Goal: Task Accomplishment & Management: Use online tool/utility

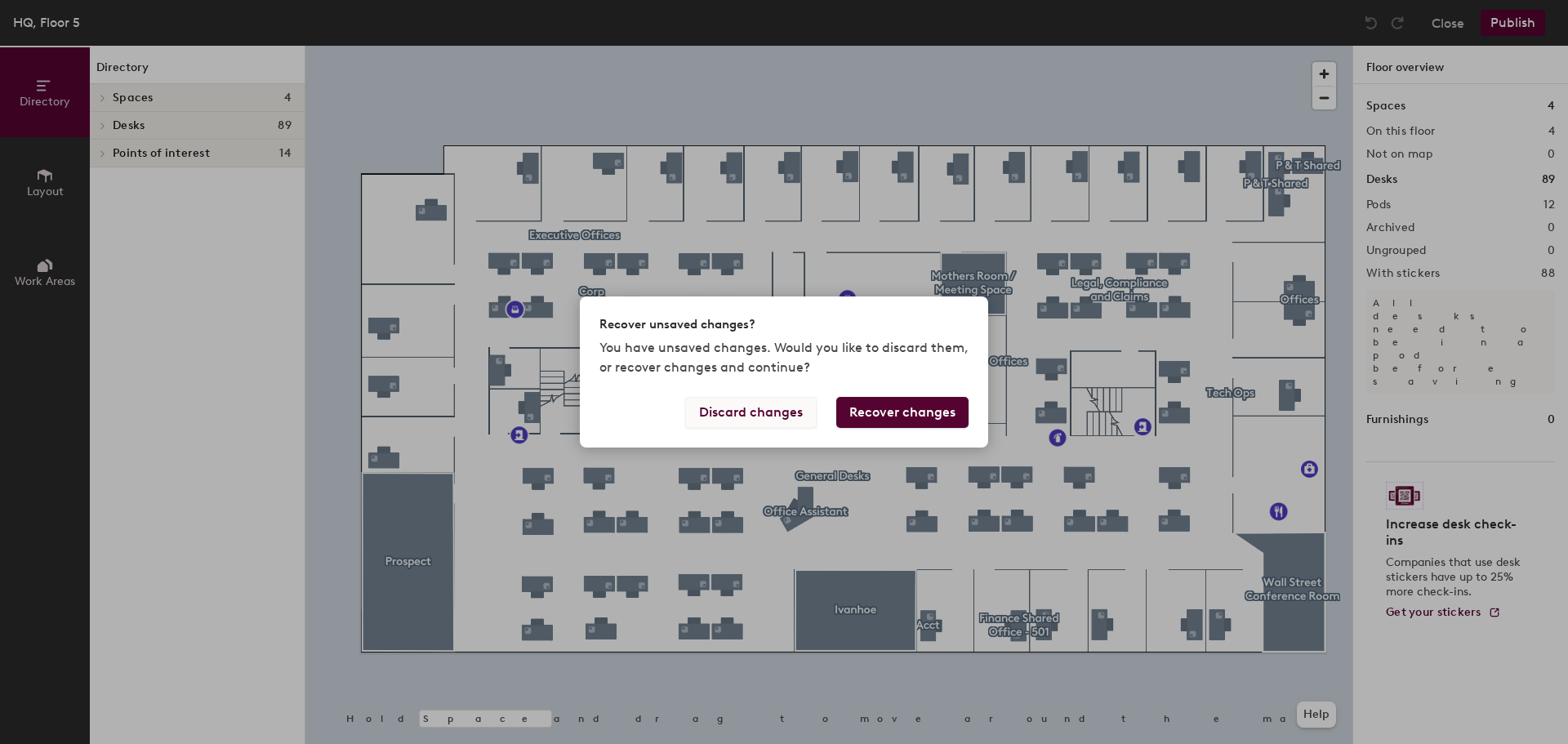
click at [736, 410] on button "Discard changes" at bounding box center [751, 411] width 131 height 31
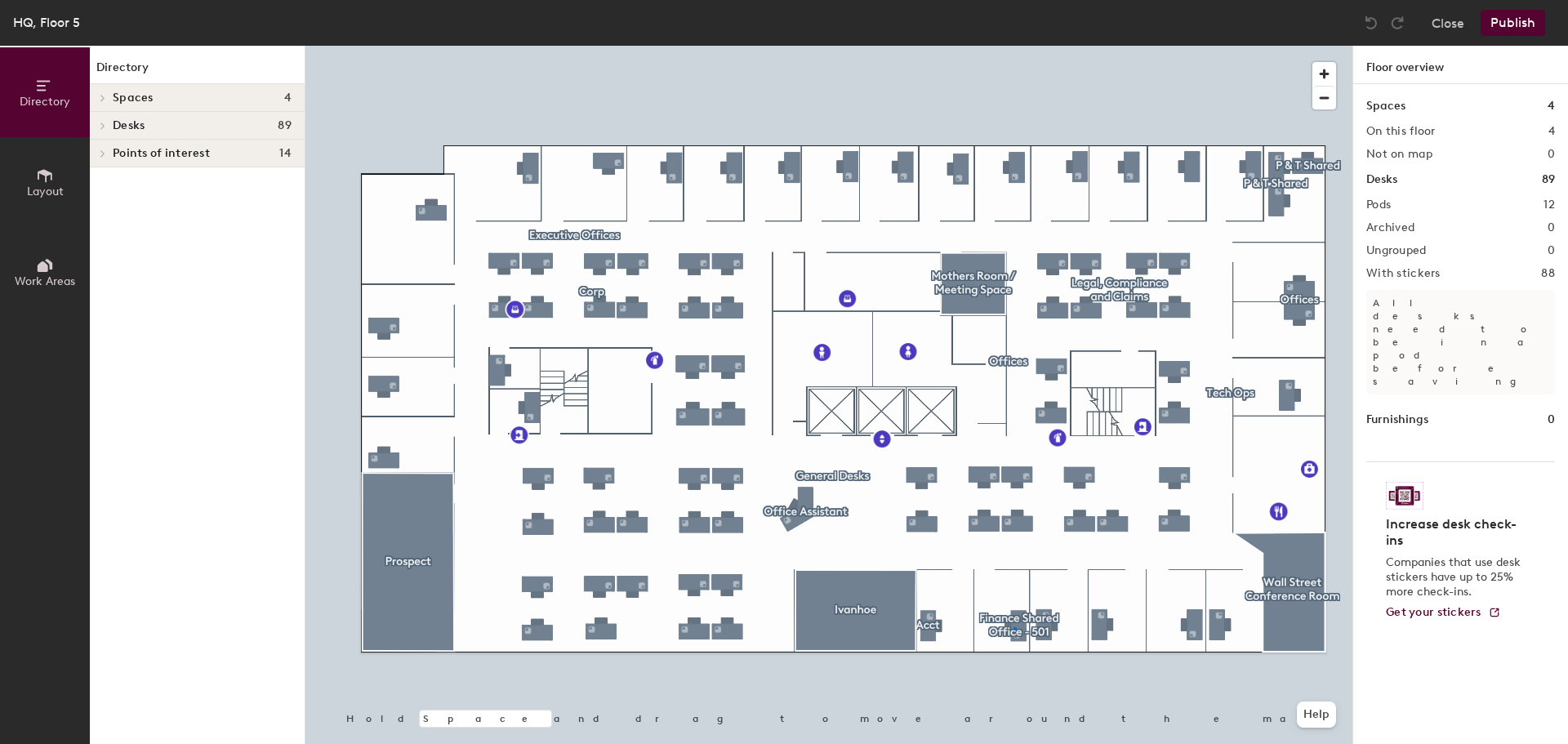
click at [1016, 46] on div at bounding box center [829, 46] width 1047 height 0
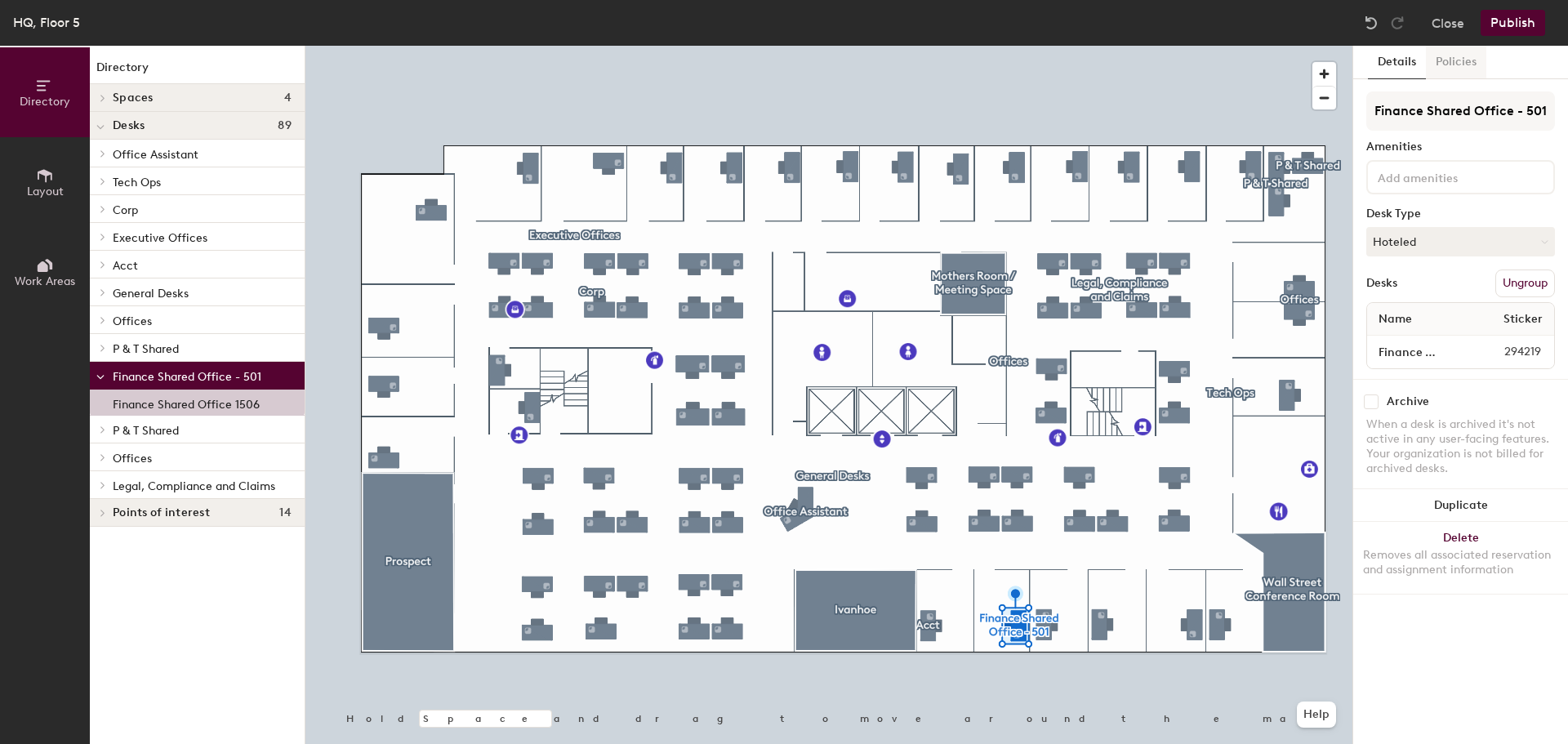
click at [1445, 55] on button "Policies" at bounding box center [1455, 62] width 60 height 33
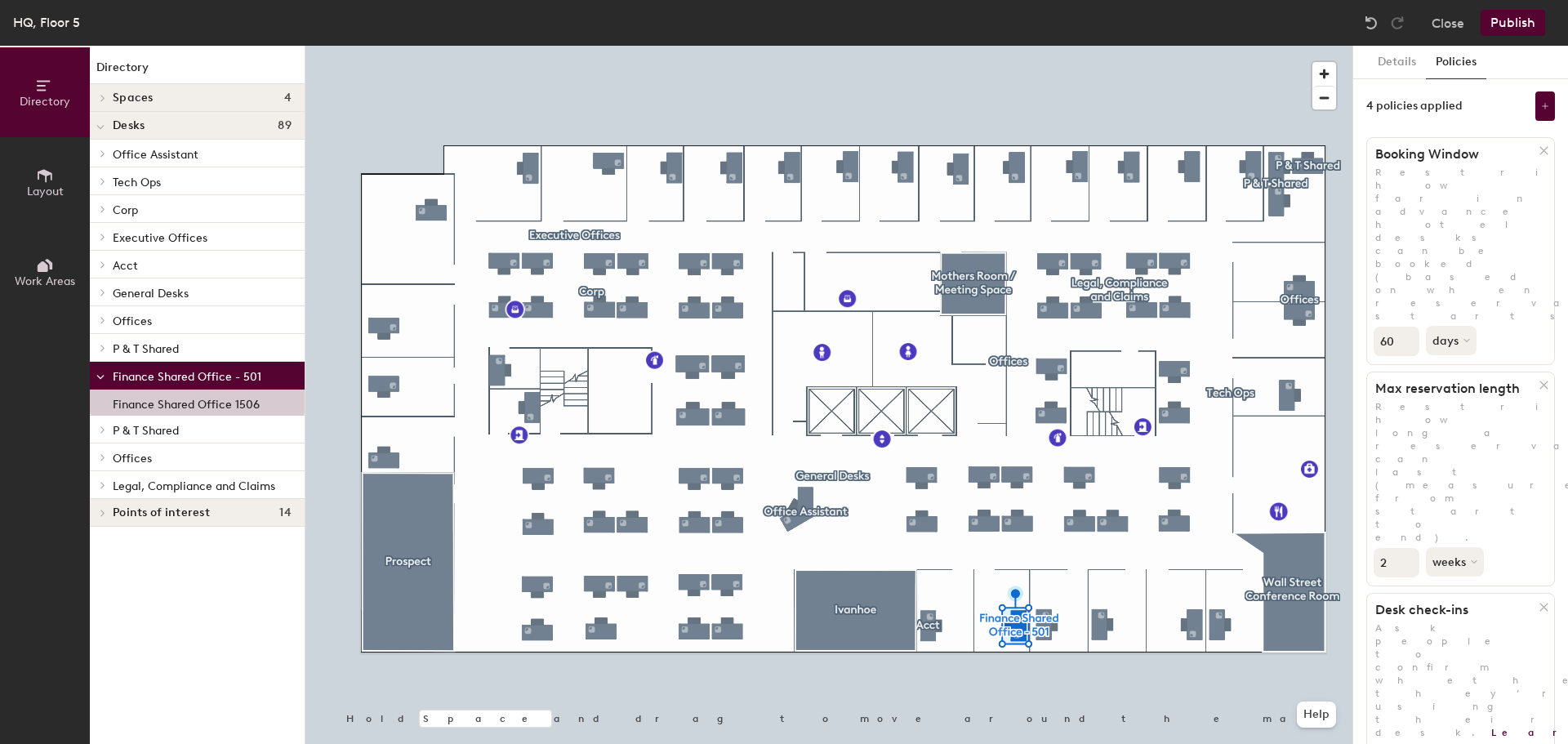
click at [1397, 58] on button "Details" at bounding box center [1396, 62] width 58 height 33
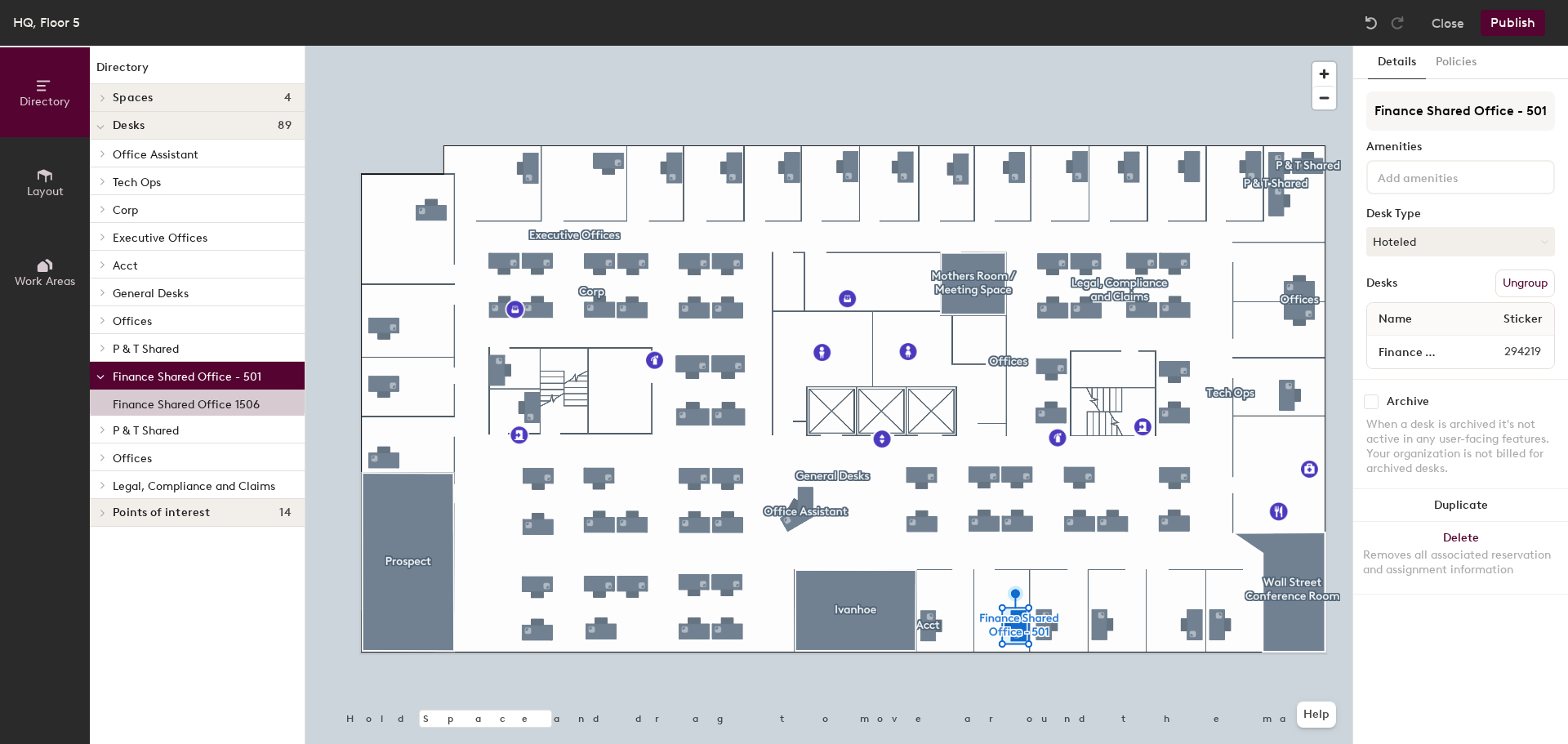
click at [59, 259] on button "Work Areas" at bounding box center [45, 271] width 90 height 90
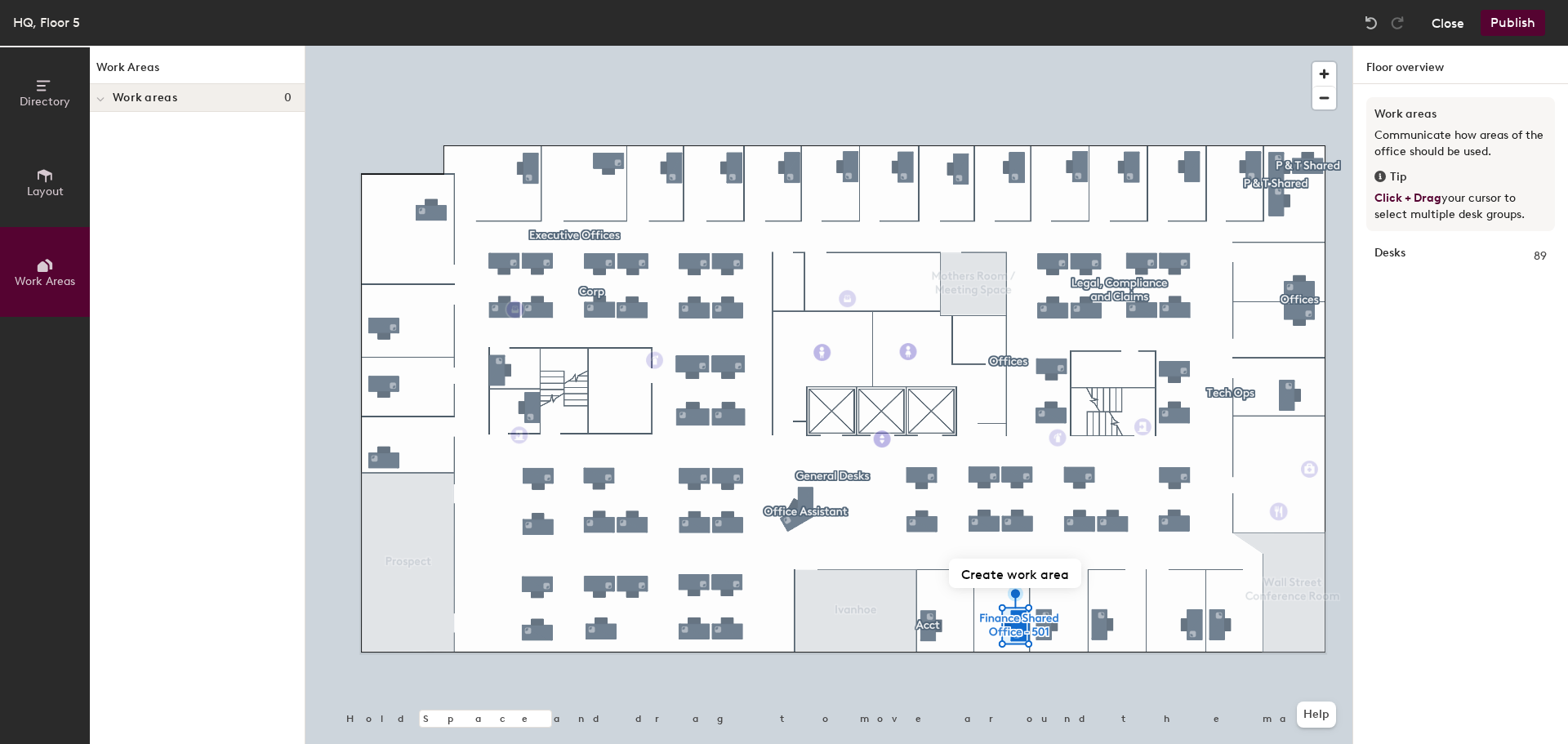
click at [1457, 20] on button "Close" at bounding box center [1447, 23] width 32 height 26
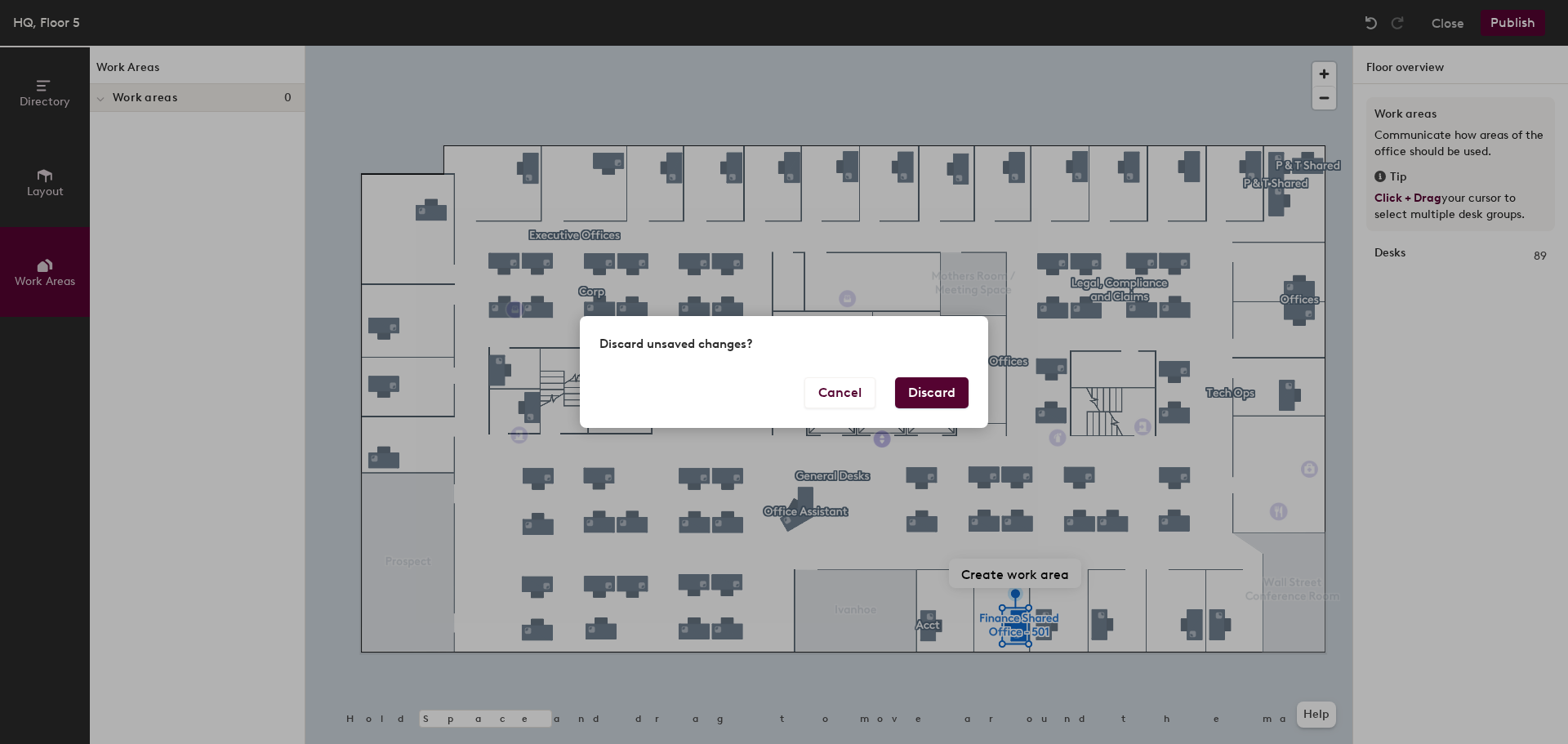
click at [940, 392] on button "Discard" at bounding box center [932, 392] width 74 height 31
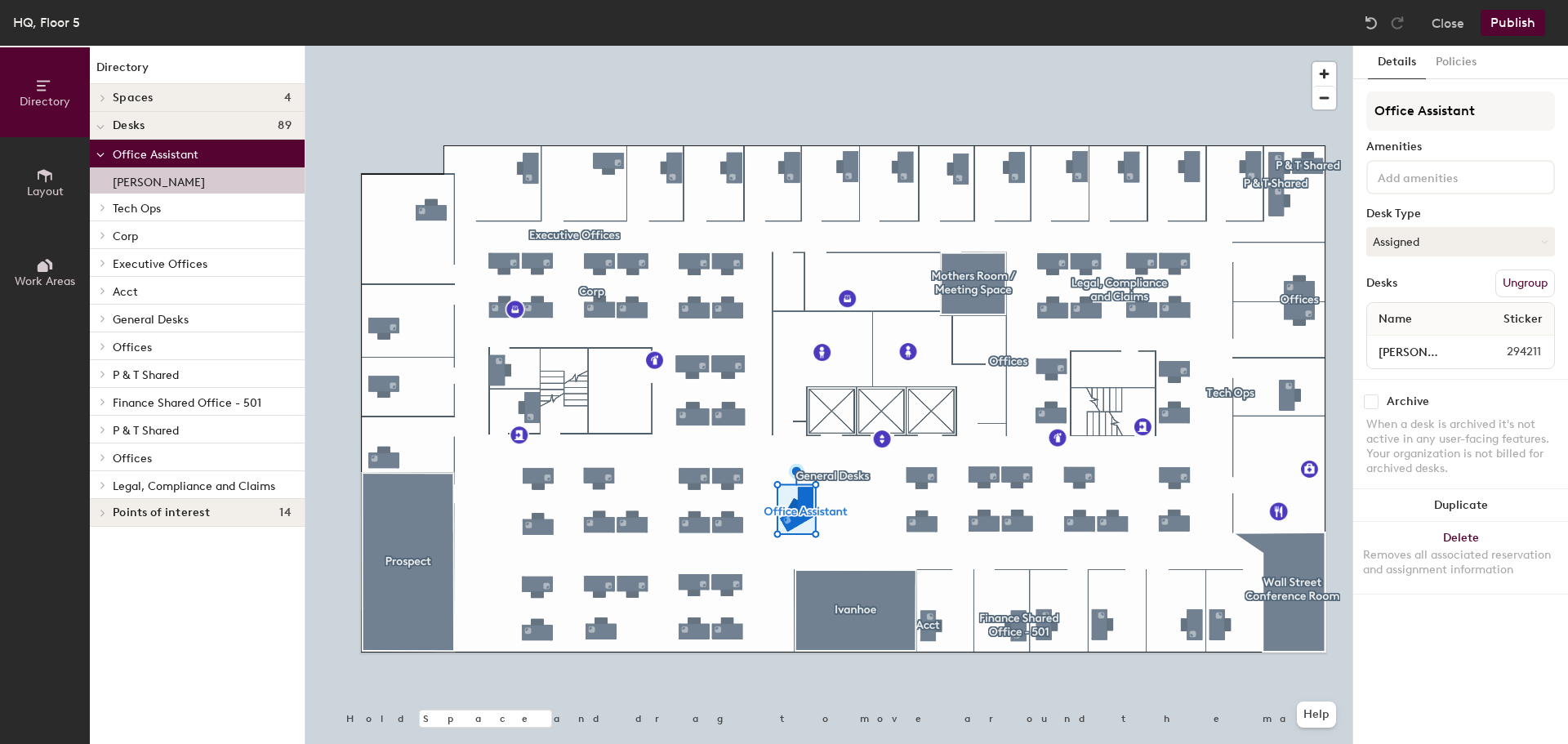
click at [205, 176] on p "[PERSON_NAME]" at bounding box center [158, 179] width 92 height 18
click at [1454, 350] on input "[PERSON_NAME]" at bounding box center [1418, 352] width 97 height 23
type input "O"
type input "Admin"
click at [1491, 213] on div "Desk Type" at bounding box center [1459, 214] width 188 height 13
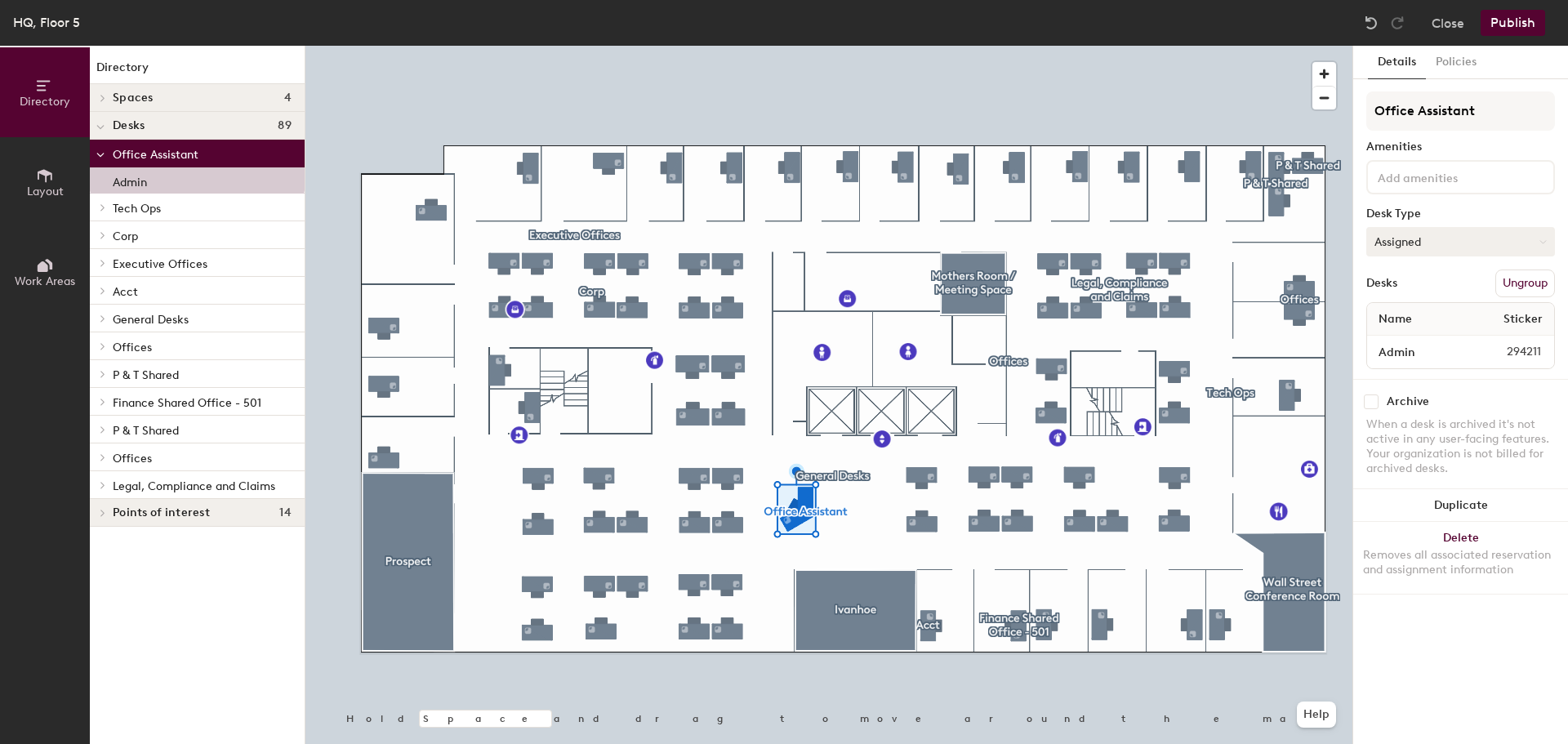
click at [1416, 244] on button "Assigned" at bounding box center [1459, 242] width 188 height 30
click at [1488, 204] on div "Office Assistant Amenities Desk Type Assigned Desks Ungroup Name Sticker Admin …" at bounding box center [1459, 235] width 188 height 287
click at [1513, 25] on button "Publish" at bounding box center [1513, 23] width 65 height 26
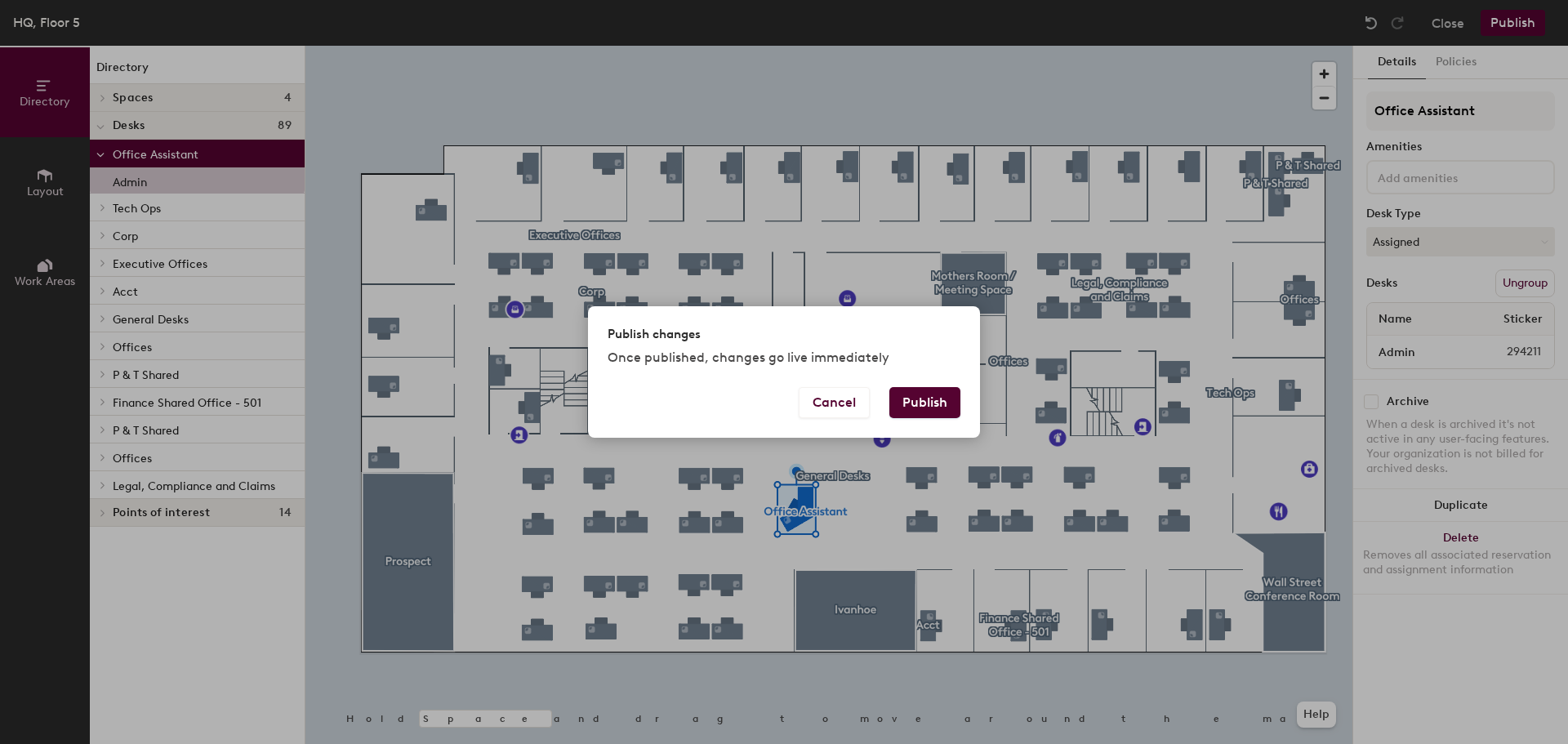
click at [928, 397] on button "Publish" at bounding box center [925, 402] width 71 height 31
